Goal: Communication & Community: Share content

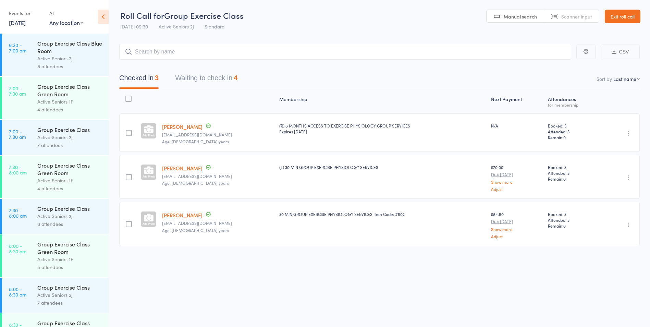
click at [605, 16] on link "Exit roll call" at bounding box center [623, 17] width 36 height 14
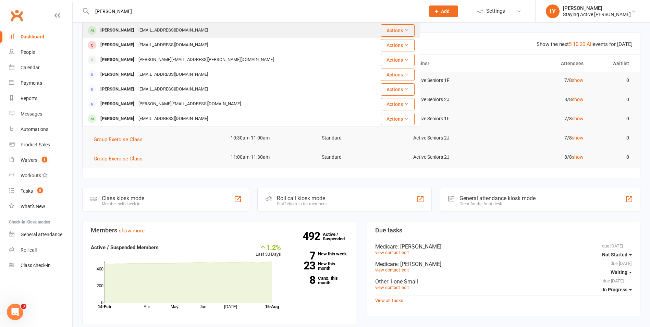
type input "carol curn"
click at [156, 30] on div "eajburns@bigpond.com" at bounding box center [173, 30] width 74 height 10
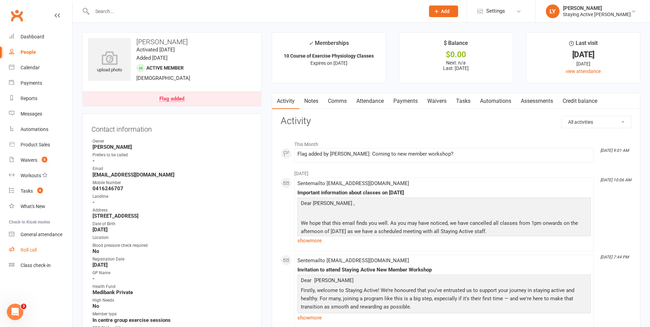
click at [21, 249] on div "Roll call" at bounding box center [29, 249] width 16 height 5
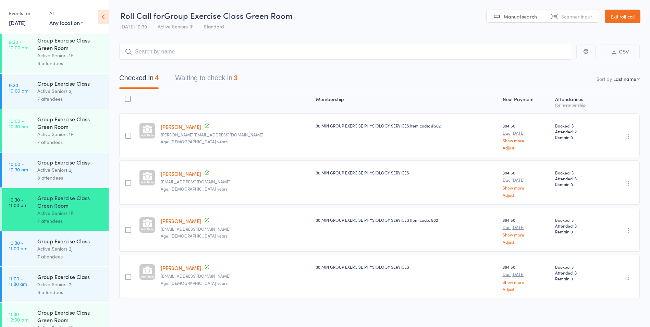
scroll to position [446, 0]
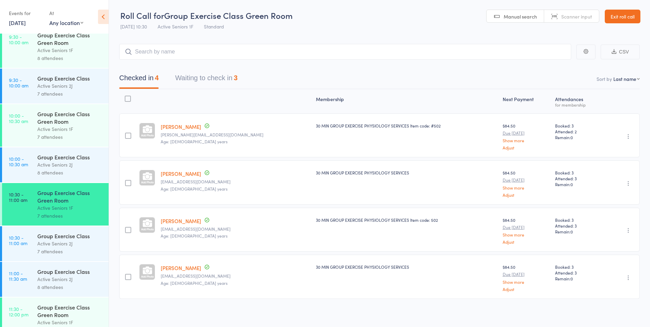
click at [207, 73] on button "Waiting to check in 3" at bounding box center [206, 80] width 62 height 18
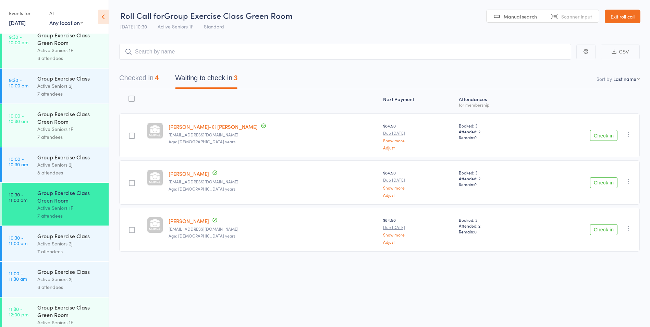
click at [631, 16] on link "Exit roll call" at bounding box center [623, 17] width 36 height 14
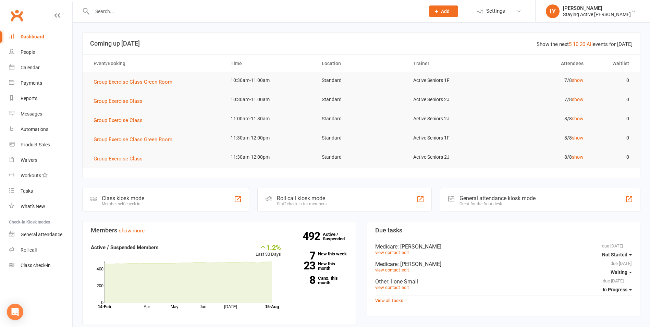
click at [120, 14] on input "text" at bounding box center [255, 12] width 330 height 10
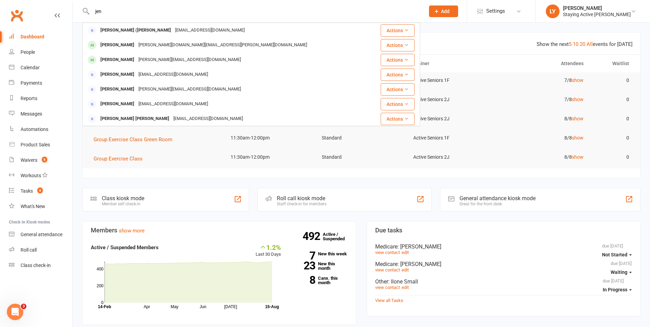
click at [116, 14] on input "jen" at bounding box center [255, 12] width 330 height 10
type input "j"
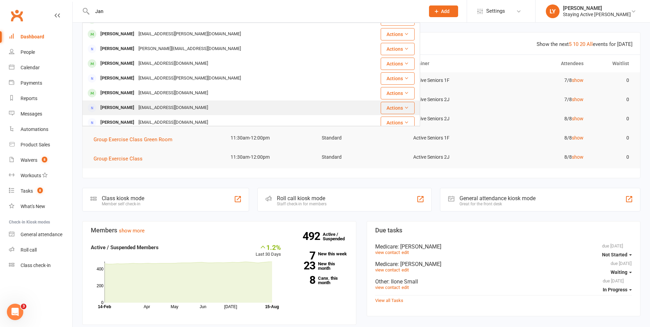
scroll to position [55, 0]
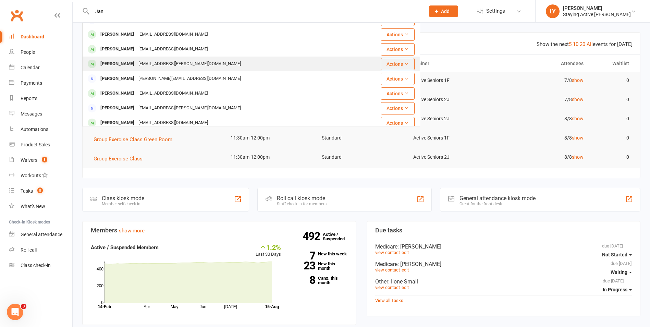
type input "Jan"
click at [121, 60] on div "Jan Kneeshaw" at bounding box center [117, 64] width 38 height 10
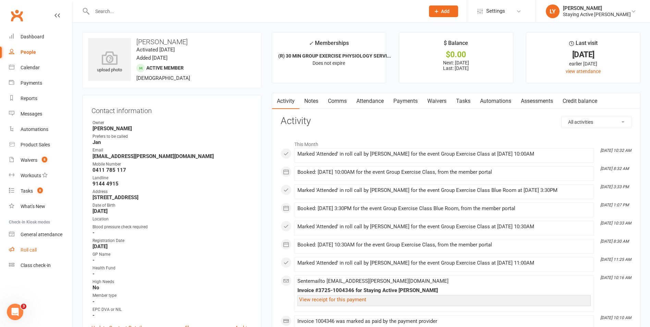
click at [40, 252] on link "Roll call" at bounding box center [40, 249] width 63 height 15
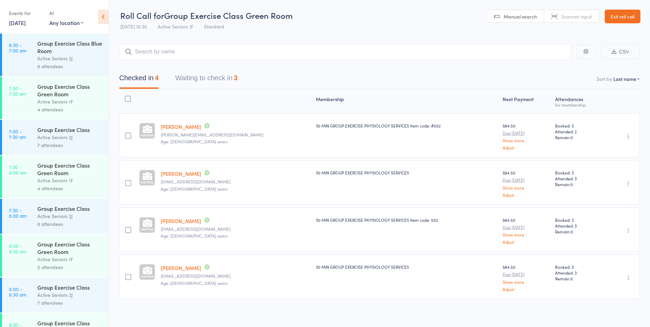
click at [216, 80] on button "Waiting to check in 3" at bounding box center [206, 80] width 62 height 18
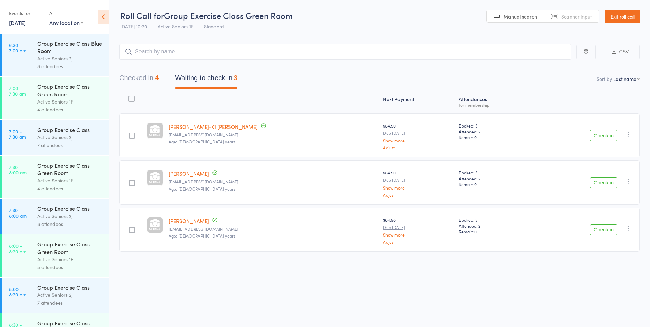
click at [153, 79] on button "Checked in 4" at bounding box center [138, 80] width 39 height 18
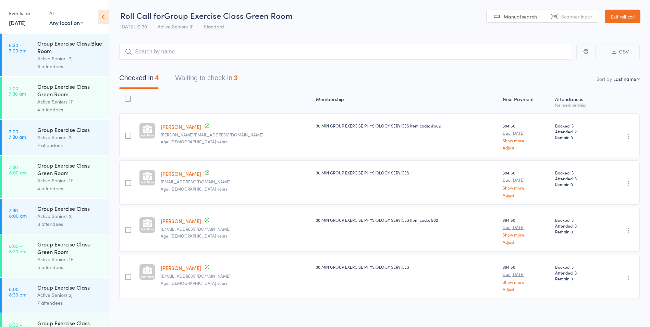
click at [194, 83] on button "Waiting to check in 3" at bounding box center [206, 80] width 62 height 18
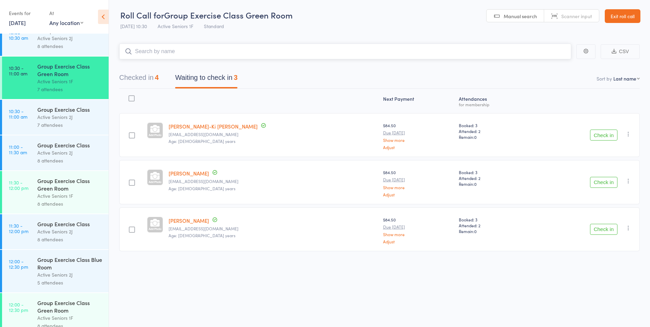
scroll to position [583, 0]
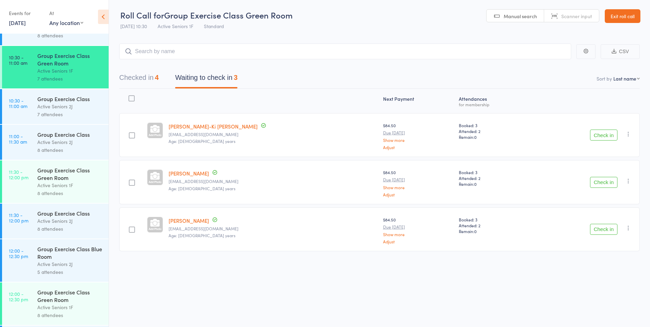
click at [59, 151] on div "8 attendees" at bounding box center [69, 150] width 65 height 8
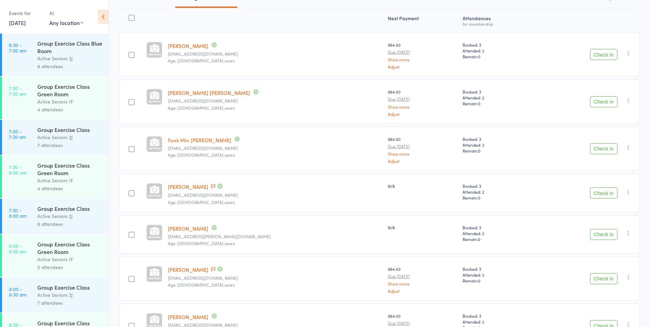
scroll to position [69, 0]
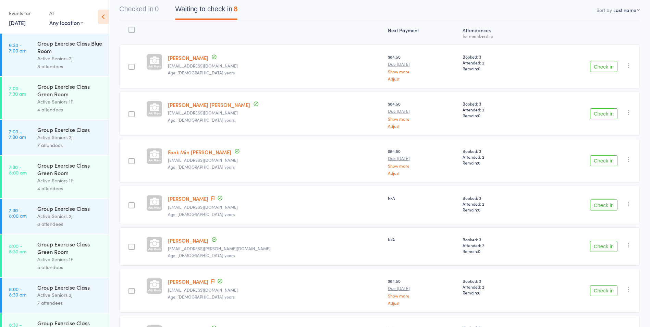
click at [606, 115] on button "Check in" at bounding box center [603, 113] width 27 height 11
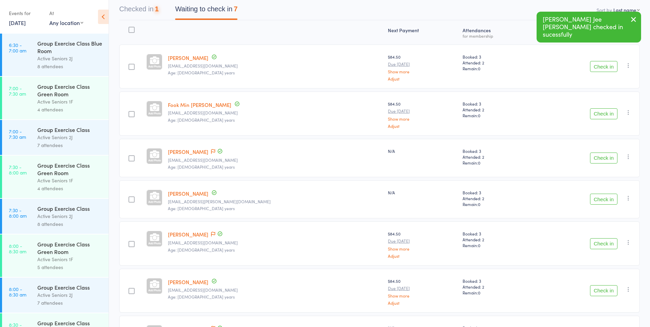
click at [606, 115] on button "Check in" at bounding box center [603, 113] width 27 height 11
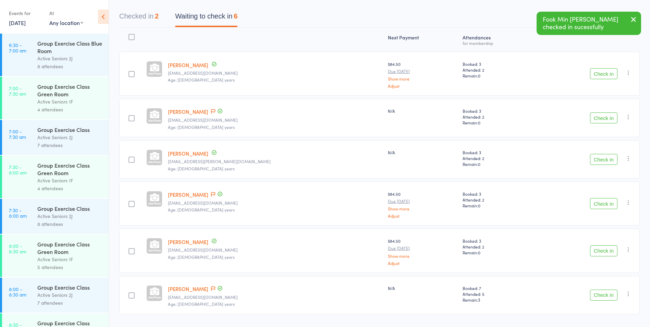
scroll to position [80, 0]
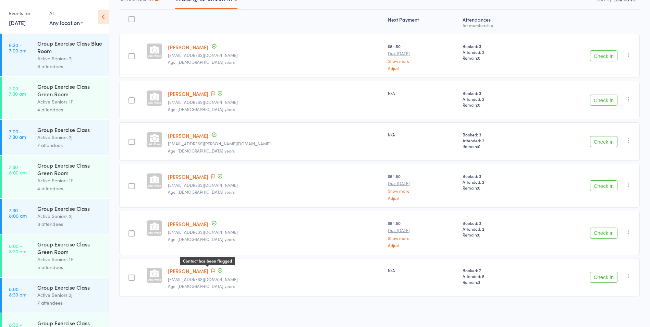
click at [214, 269] on icon at bounding box center [213, 270] width 4 height 5
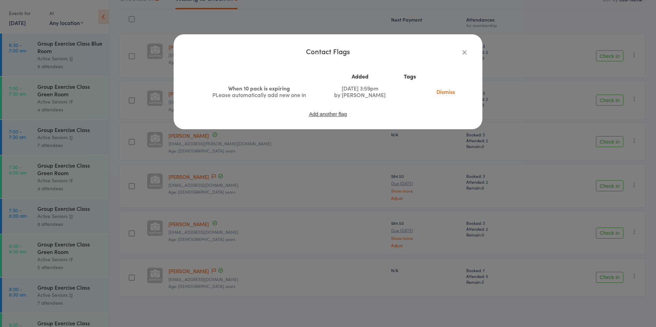
click at [464, 52] on icon "button" at bounding box center [465, 52] width 8 height 8
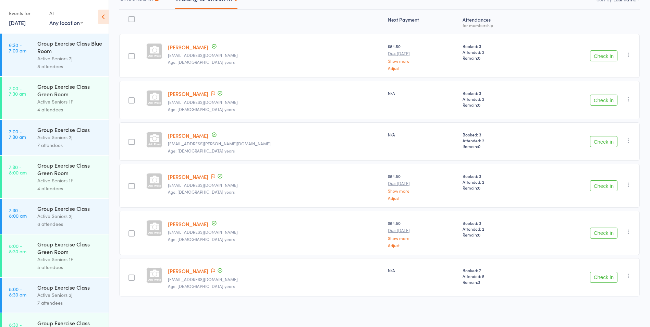
click at [599, 278] on button "Check in" at bounding box center [603, 277] width 27 height 11
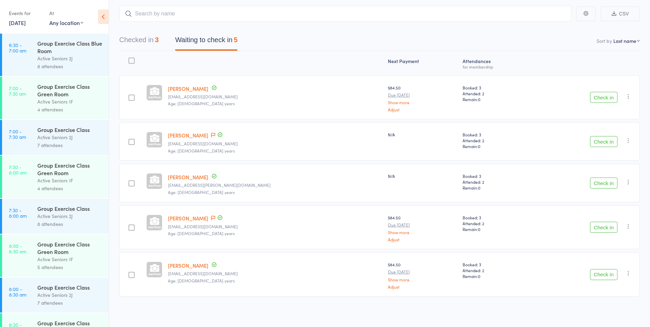
click at [210, 135] on div "Contact has been flagged" at bounding box center [217, 136] width 14 height 8
click at [211, 134] on icon at bounding box center [213, 135] width 4 height 5
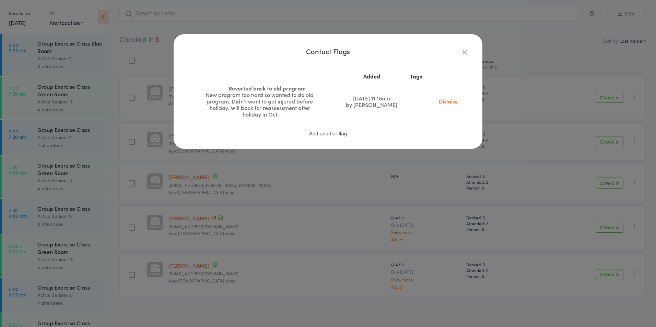
click at [465, 53] on icon "button" at bounding box center [465, 52] width 8 height 8
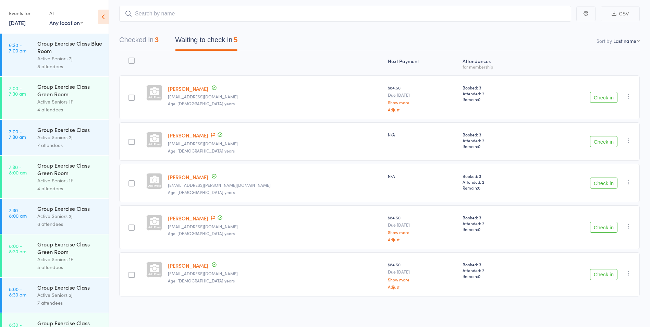
click at [608, 145] on button "Check in" at bounding box center [603, 141] width 27 height 11
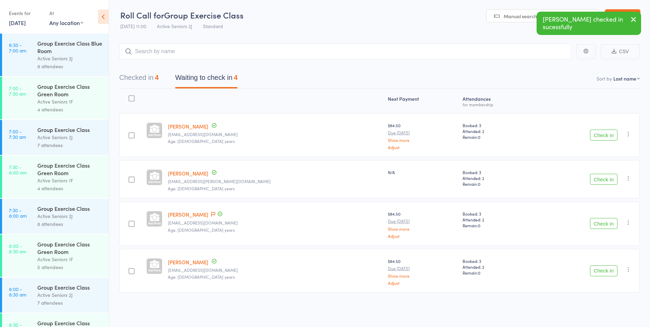
click at [611, 183] on button "Check in" at bounding box center [603, 179] width 27 height 11
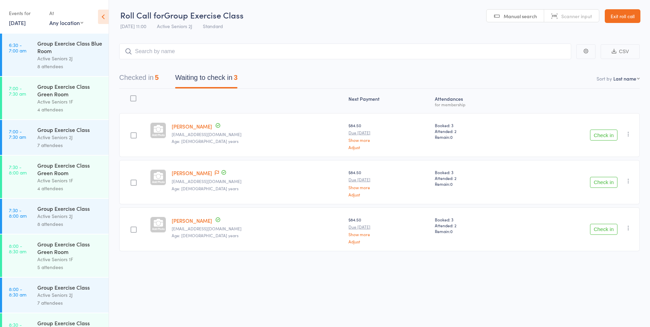
click at [129, 77] on button "Checked in 5" at bounding box center [138, 79] width 39 height 18
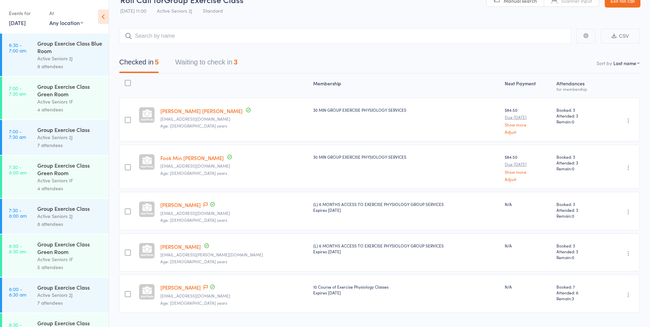
scroll to position [0, 0]
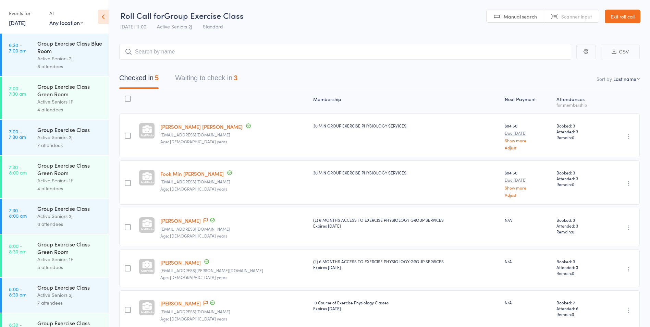
click at [199, 78] on button "Waiting to check in 3" at bounding box center [206, 80] width 62 height 18
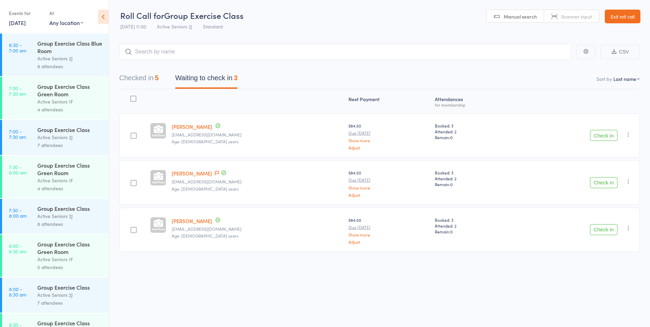
click at [597, 139] on button "Check in" at bounding box center [603, 135] width 27 height 11
click at [64, 142] on div "7 attendees" at bounding box center [69, 145] width 65 height 8
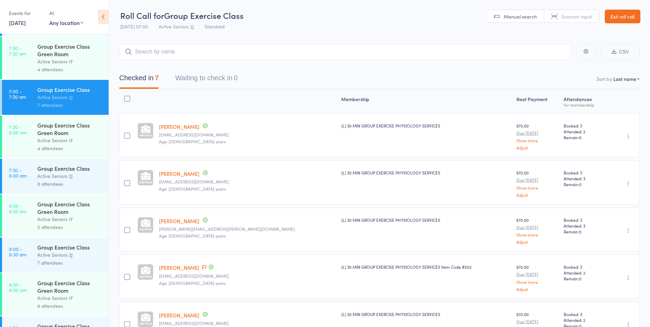
scroll to position [69, 0]
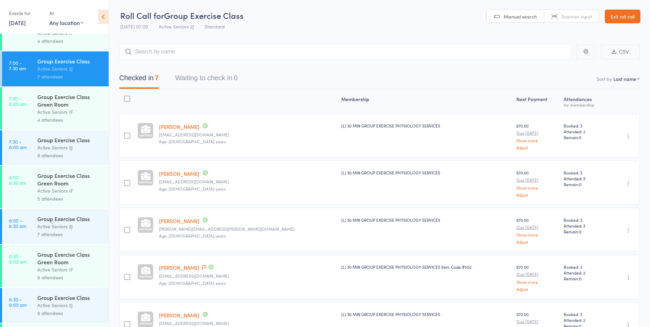
click at [70, 148] on div "Active Seniors 2J" at bounding box center [69, 148] width 65 height 8
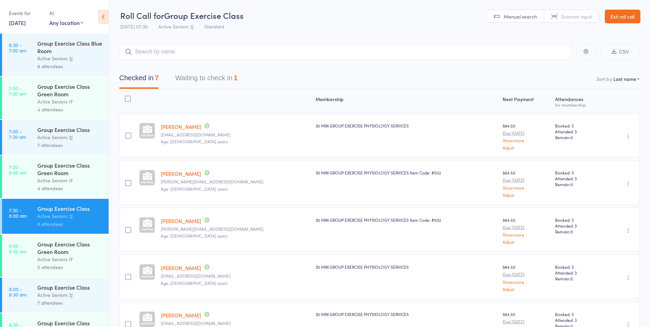
click at [214, 84] on button "Waiting to check in 1" at bounding box center [206, 80] width 62 height 18
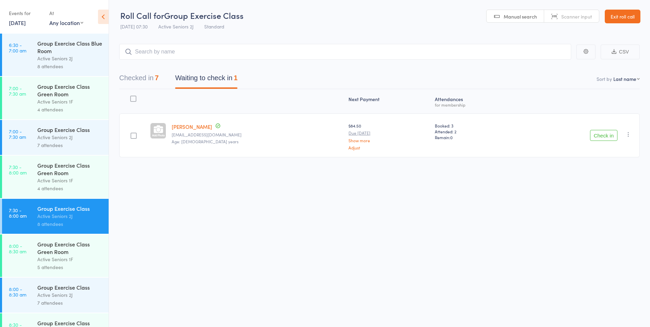
click at [631, 137] on icon "button" at bounding box center [628, 134] width 7 height 7
click at [609, 206] on li "Mark absent" at bounding box center [604, 203] width 57 height 9
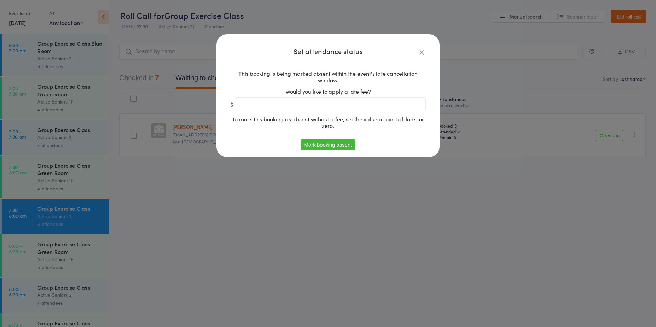
click at [329, 144] on button "Mark booking absent" at bounding box center [327, 144] width 55 height 11
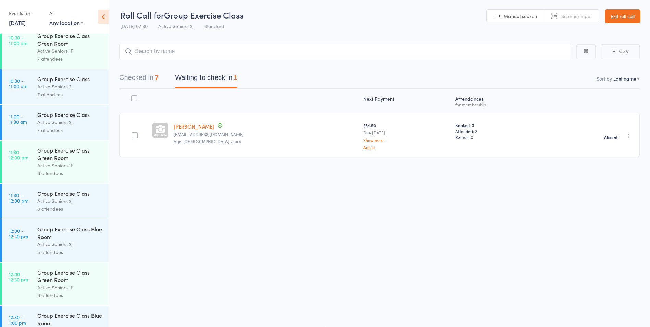
scroll to position [652, 0]
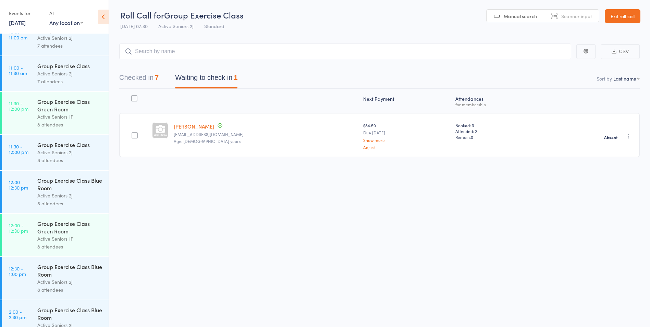
click at [67, 78] on div "7 attendees" at bounding box center [69, 81] width 65 height 8
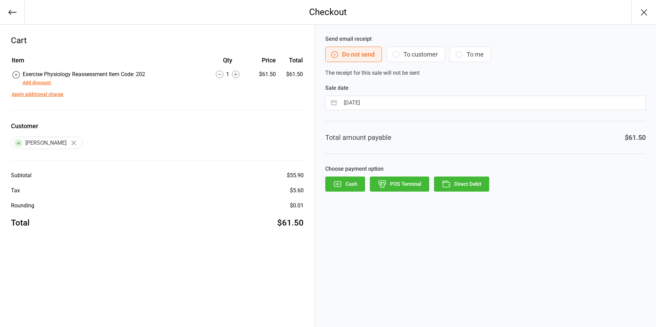
click at [423, 57] on button "To customer" at bounding box center [415, 54] width 58 height 15
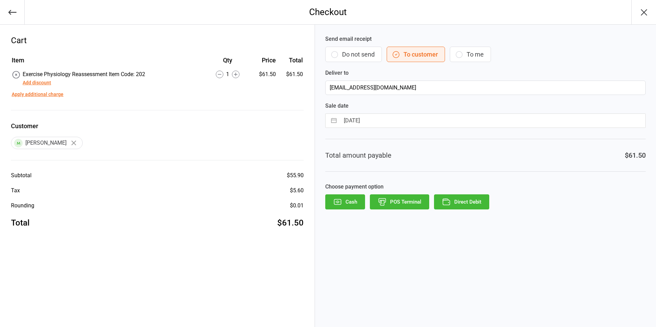
click at [354, 53] on button "Do not send" at bounding box center [353, 54] width 57 height 15
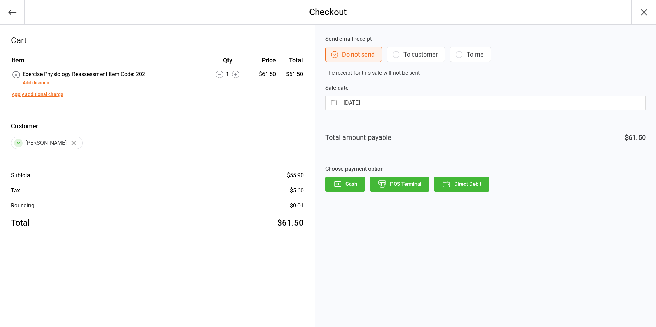
click at [336, 74] on div "Send email receipt Do not send To customer To me The receipt for this sale will…" at bounding box center [485, 56] width 320 height 42
click at [455, 187] on button "Direct Debit" at bounding box center [461, 184] width 55 height 15
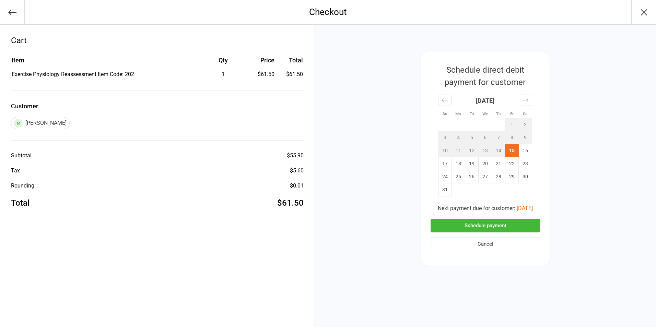
click at [463, 223] on button "Schedule payment" at bounding box center [484, 226] width 109 height 14
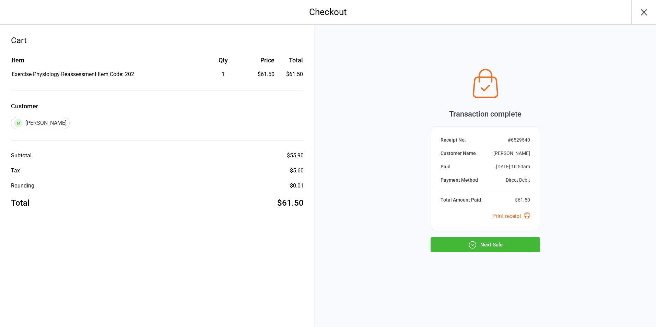
click at [488, 247] on button "Next Sale" at bounding box center [484, 244] width 109 height 15
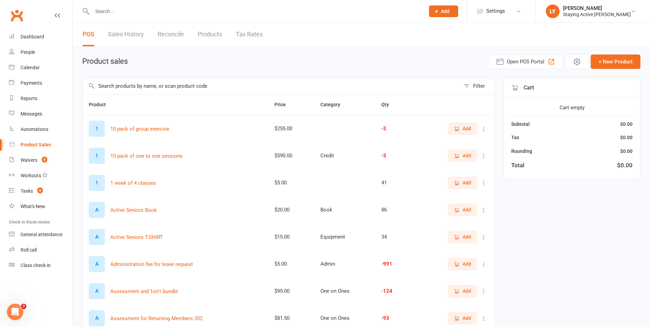
click at [142, 16] on div at bounding box center [251, 11] width 338 height 22
click at [112, 11] on input "text" at bounding box center [255, 12] width 330 height 10
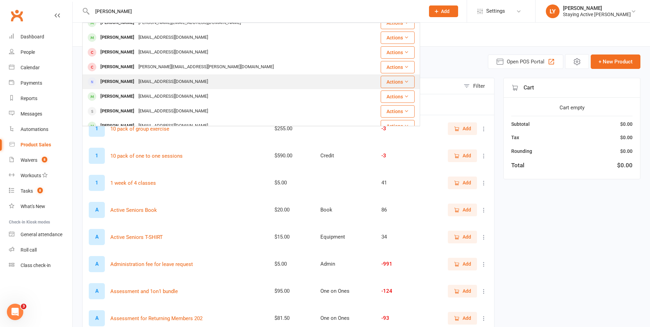
scroll to position [34, 0]
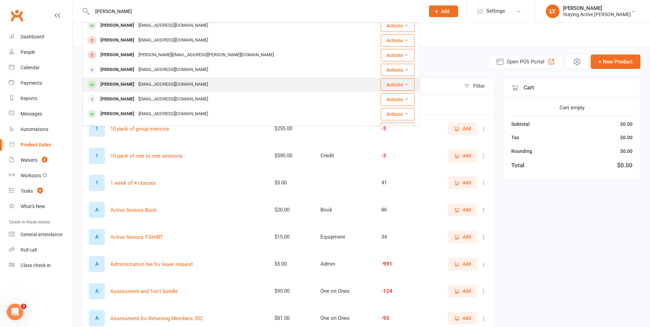
type input "ann"
click at [120, 82] on div "[PERSON_NAME]" at bounding box center [117, 85] width 38 height 10
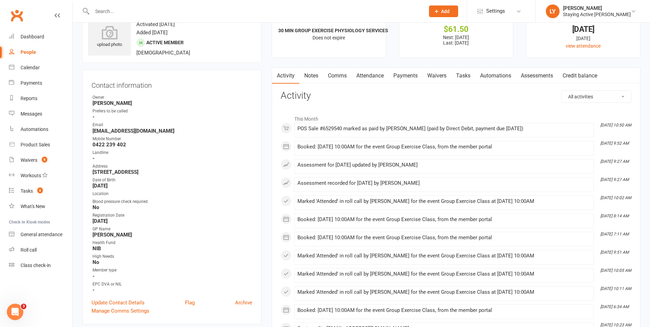
scroll to position [69, 0]
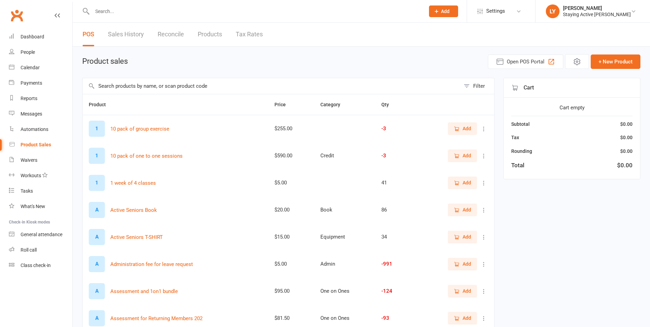
click at [119, 11] on input "text" at bounding box center [255, 12] width 330 height 10
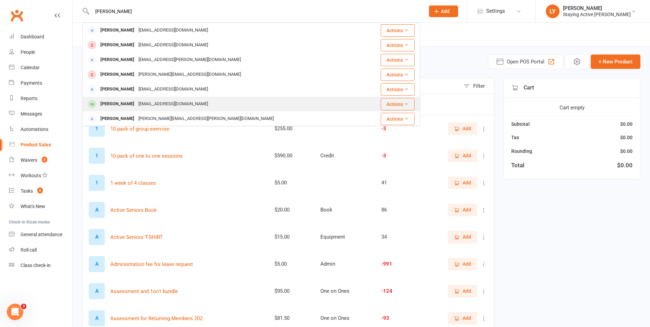
type input "[PERSON_NAME]"
click at [120, 101] on div "[PERSON_NAME]" at bounding box center [117, 104] width 38 height 10
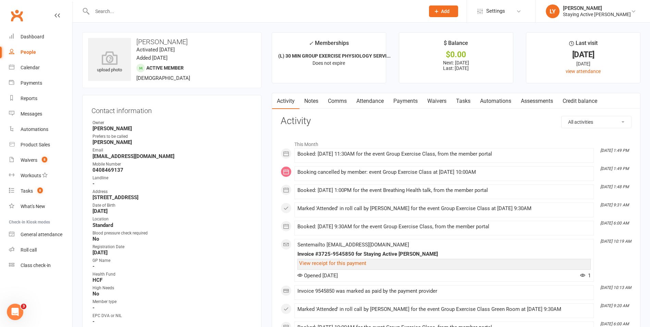
click at [338, 100] on link "Comms" at bounding box center [337, 101] width 28 height 16
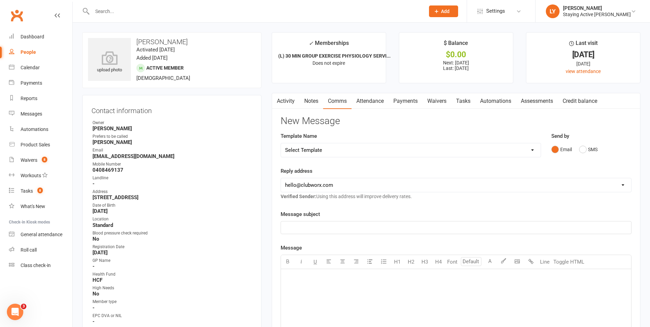
click at [328, 188] on select "[EMAIL_ADDRESS][DOMAIN_NAME] [PERSON_NAME][EMAIL_ADDRESS][DOMAIN_NAME] [EMAIL_A…" at bounding box center [456, 185] width 350 height 14
select select "1"
click at [281, 178] on select "[EMAIL_ADDRESS][DOMAIN_NAME] [PERSON_NAME][EMAIL_ADDRESS][DOMAIN_NAME] [EMAIL_A…" at bounding box center [456, 185] width 350 height 14
click at [295, 224] on p "﻿" at bounding box center [456, 228] width 342 height 8
click at [311, 287] on div "﻿" at bounding box center [456, 320] width 350 height 103
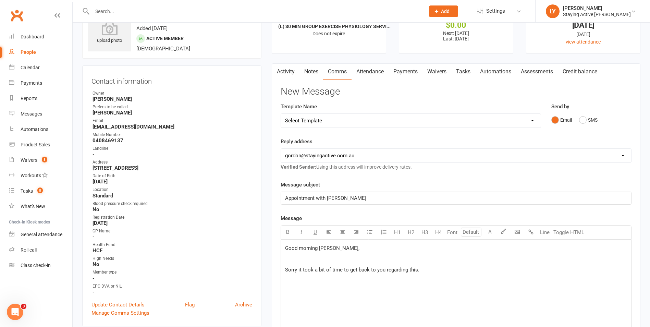
scroll to position [69, 0]
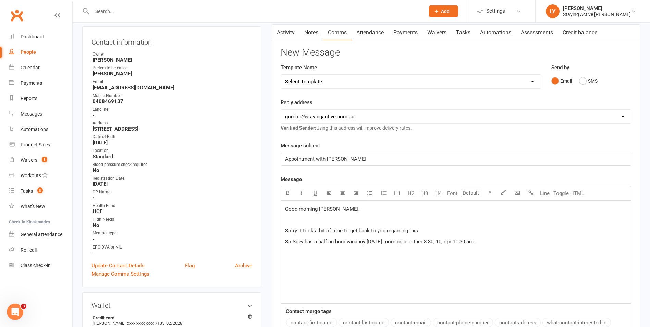
click at [439, 246] on p "So Suzy has a half an hour vacancy [DATE] morning at either 8:30, 10, opr 11:30…" at bounding box center [456, 242] width 342 height 8
click at [458, 244] on span "So Suzy has a half an hour vacancy [DATE] morning at either 8:30 am, 10, opr 11…" at bounding box center [384, 242] width 199 height 6
click at [504, 244] on p "So Suzy has a half an hour vacancy [DATE] morning at either 8:30 am, 10 am, or …" at bounding box center [456, 242] width 342 height 8
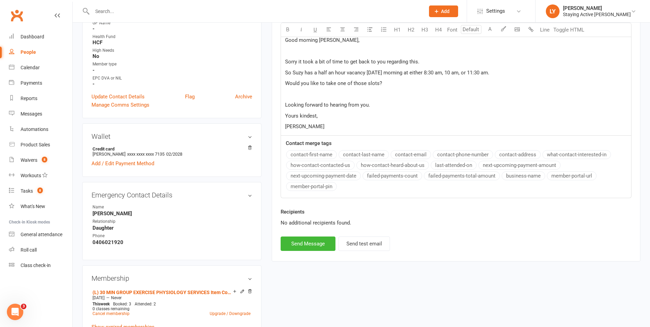
scroll to position [240, 0]
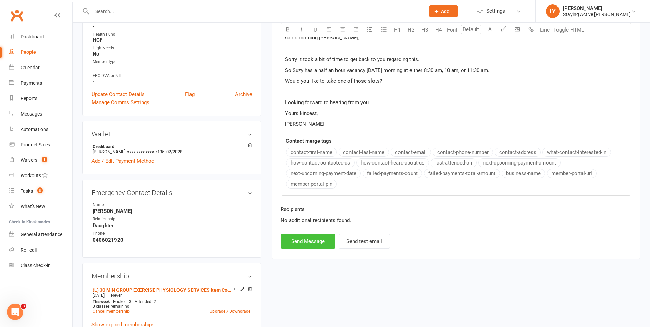
click at [294, 243] on button "Send Message" at bounding box center [308, 241] width 55 height 14
select select "0"
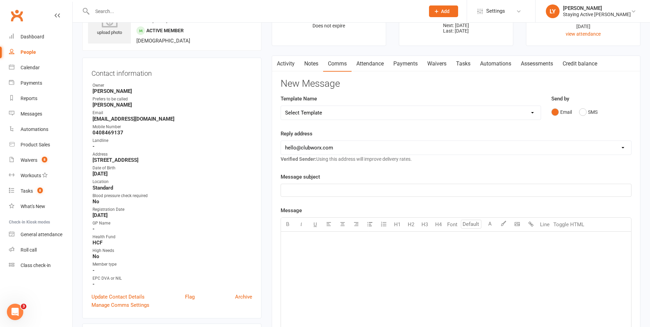
scroll to position [0, 0]
